Goal: Browse casually

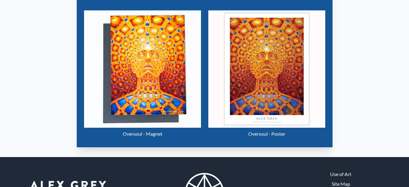
scroll to position [307, 0]
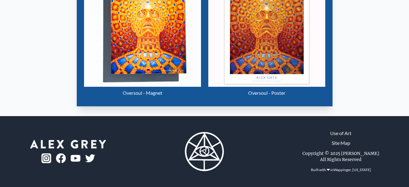
click at [73, 143] on img at bounding box center [68, 144] width 76 height 9
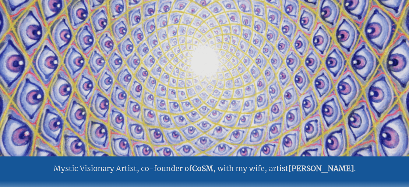
scroll to position [50, 0]
click at [211, 112] on video "Your browser does not support the video tag." at bounding box center [205, 63] width 610 height 343
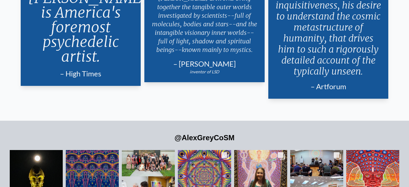
scroll to position [1180, 0]
